Goal: Task Accomplishment & Management: Complete application form

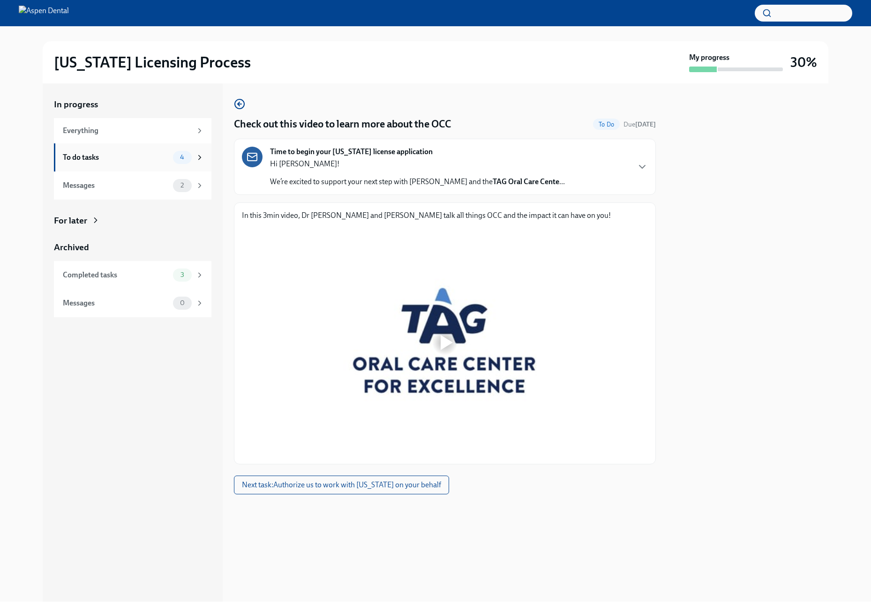
click at [134, 159] on div "To do tasks" at bounding box center [116, 157] width 106 height 10
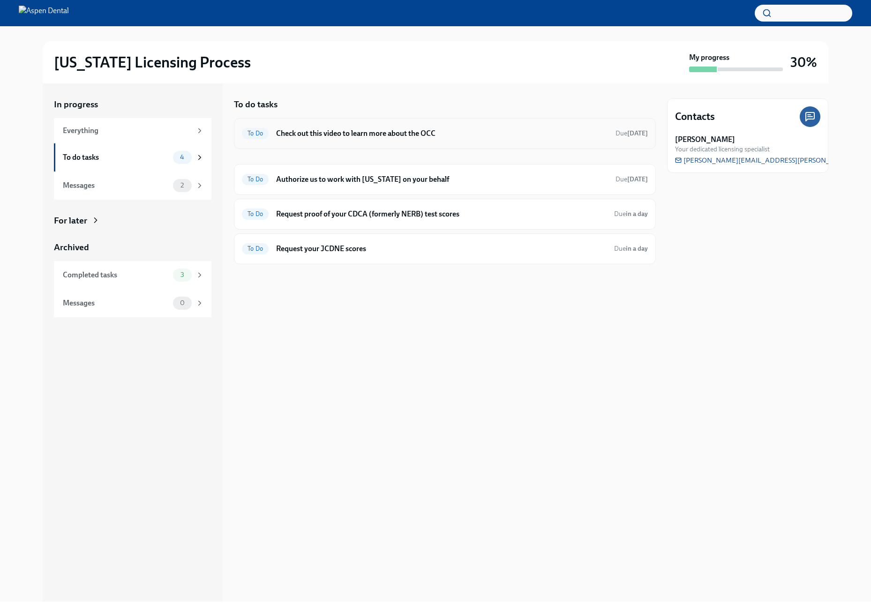
click at [491, 134] on h6 "Check out this video to learn more about the OCC" at bounding box center [442, 133] width 332 height 10
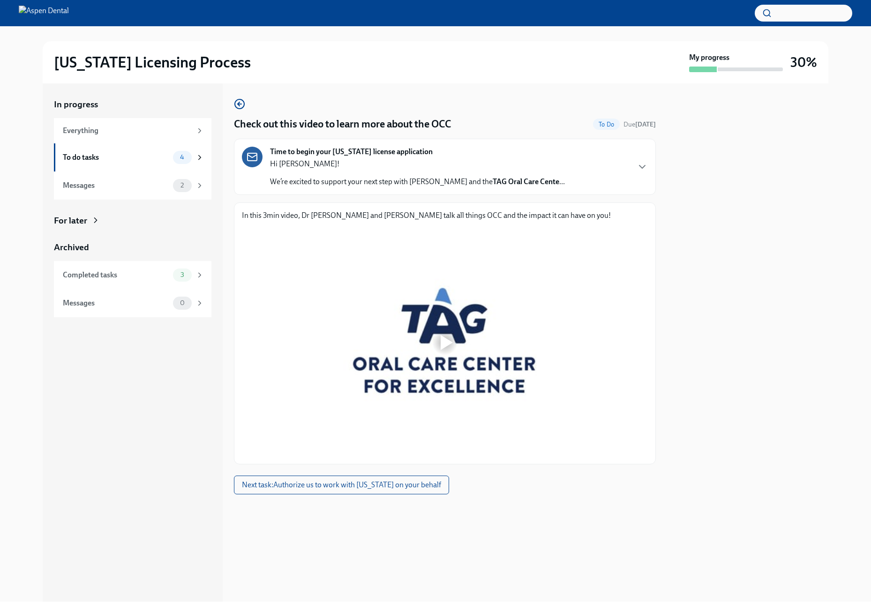
click at [458, 331] on div at bounding box center [445, 342] width 406 height 228
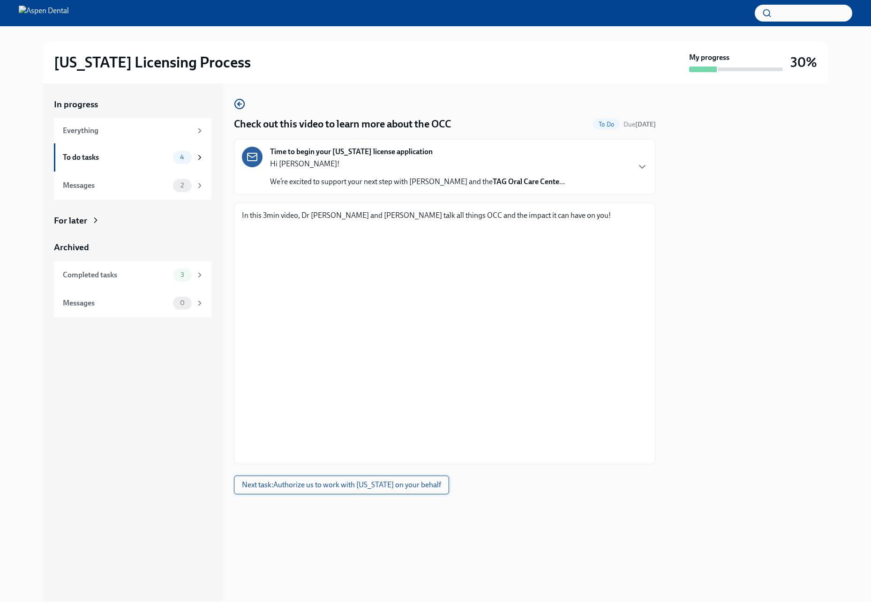
click at [376, 486] on span "Next task : Authorize us to work with [US_STATE] on your behalf" at bounding box center [341, 484] width 199 height 9
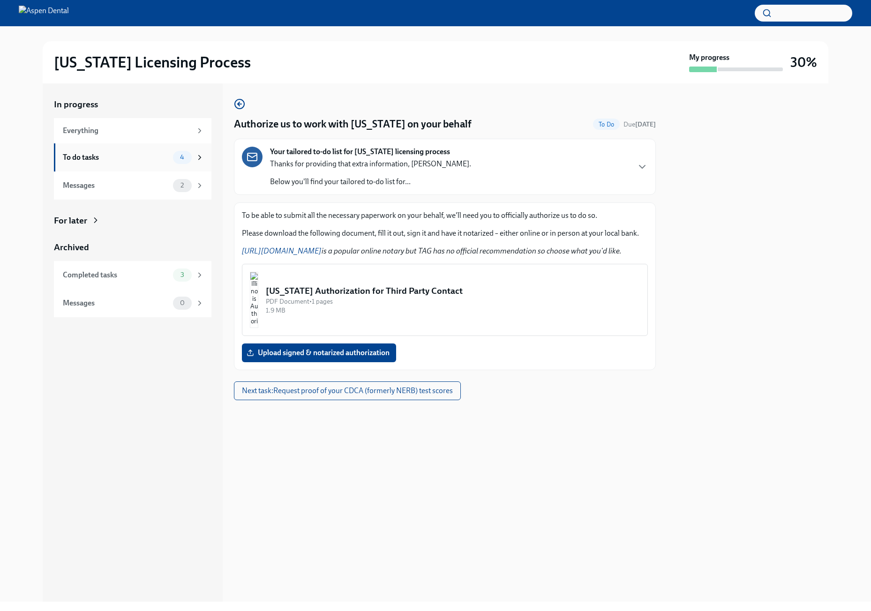
click at [132, 157] on div "To do tasks" at bounding box center [116, 157] width 106 height 10
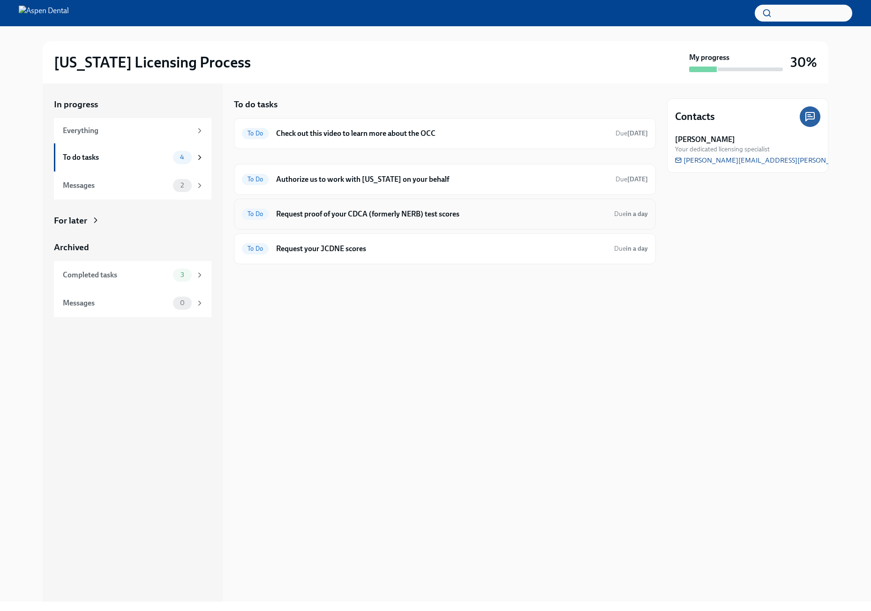
click at [455, 219] on div "To Do Request proof of your CDCA (formerly NERB) test scores Due in a day" at bounding box center [445, 214] width 406 height 15
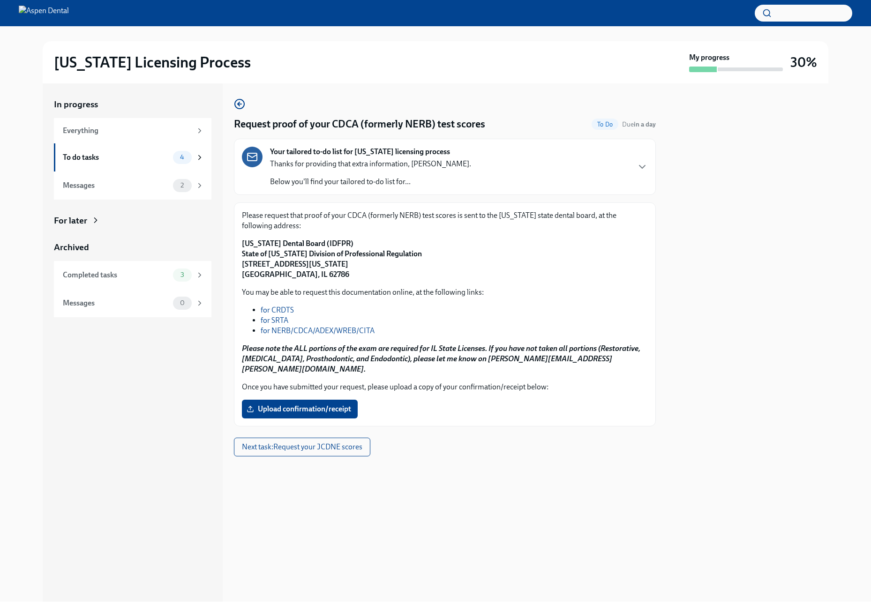
click at [308, 329] on link "for NERB/CDCA/ADEX/WREB/CITA" at bounding box center [318, 330] width 114 height 9
drag, startPoint x: 344, startPoint y: 241, endPoint x: 239, endPoint y: 243, distance: 105.0
click at [239, 243] on div "Please request that proof of your CDCA (formerly NERB) test scores is sent to t…" at bounding box center [445, 314] width 422 height 224
copy strong "[US_STATE] Dental Board (IDFPR)"
click at [333, 277] on p "[US_STATE] Dental Board (IDFPR) State of [US_STATE] Division of Professional Re…" at bounding box center [445, 259] width 406 height 41
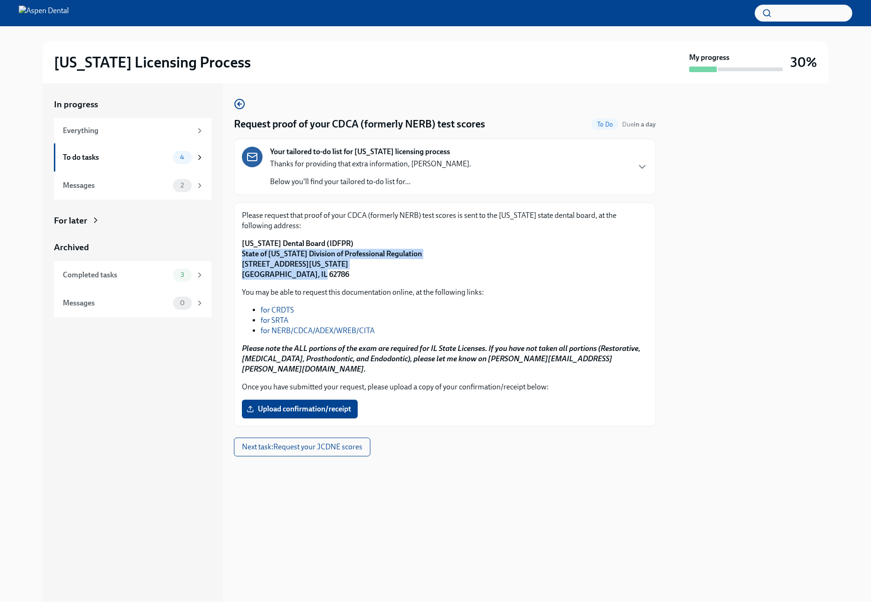
drag, startPoint x: 242, startPoint y: 251, endPoint x: 318, endPoint y: 281, distance: 81.6
click at [318, 281] on div "Please request that proof of your CDCA (formerly NERB) test scores is sent to t…" at bounding box center [445, 314] width 406 height 208
copy strong "State of [US_STATE] Division of Professional Regulation [STREET_ADDRESS][US_STA…"
click at [332, 404] on span "Upload confirmation/receipt" at bounding box center [299, 408] width 103 height 9
click at [0, 0] on input "Upload confirmation/receipt" at bounding box center [0, 0] width 0 height 0
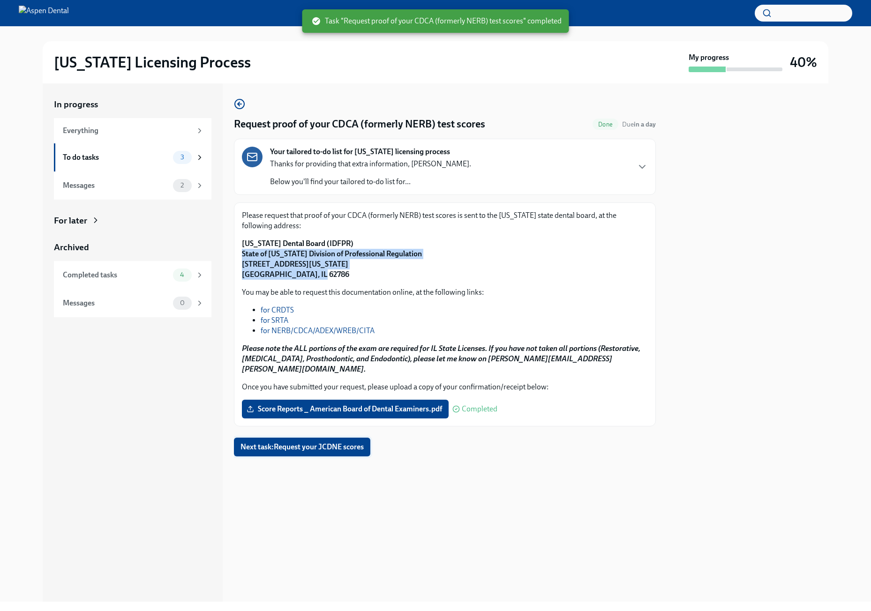
click at [361, 443] on button "Next task : Request your JCDNE scores" at bounding box center [302, 447] width 136 height 19
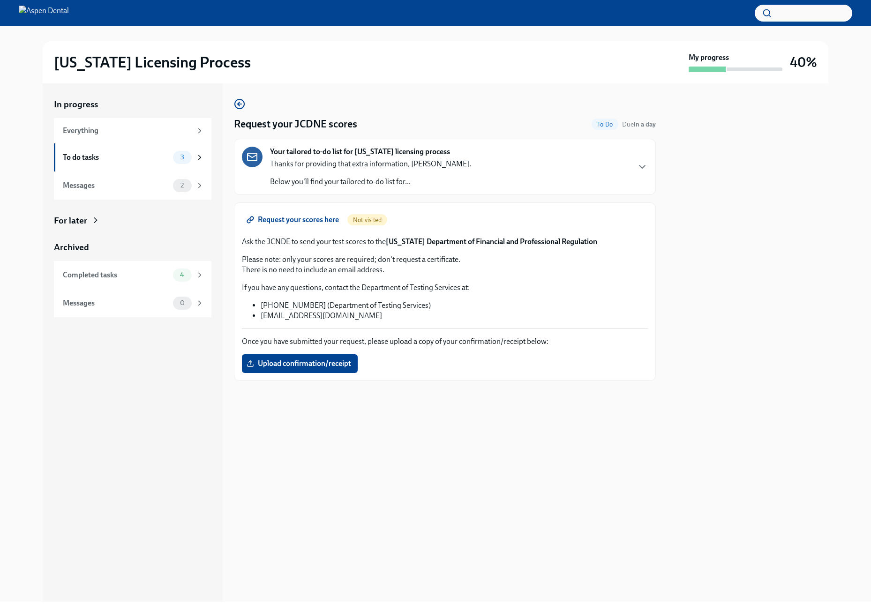
click at [321, 224] on span "Request your scores here" at bounding box center [293, 219] width 90 height 9
click at [298, 369] on label "Upload confirmation/receipt" at bounding box center [300, 363] width 116 height 19
click at [0, 0] on input "Upload confirmation/receipt" at bounding box center [0, 0] width 0 height 0
click at [204, 157] on div "To do tasks 2" at bounding box center [132, 157] width 157 height 28
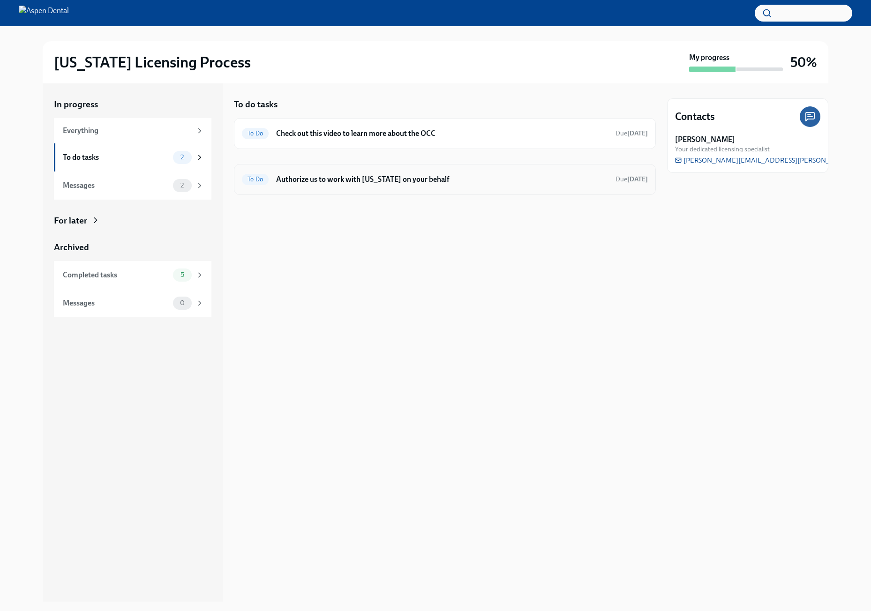
click at [428, 184] on h6 "Authorize us to work with [US_STATE] on your behalf" at bounding box center [442, 179] width 332 height 10
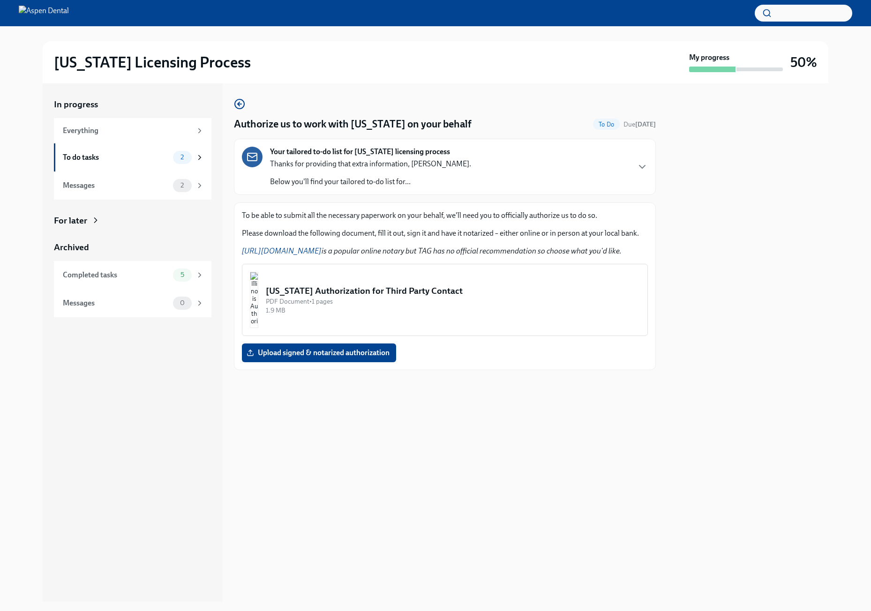
click at [314, 252] on link "[URL][DOMAIN_NAME]" at bounding box center [282, 250] width 80 height 9
